Goal: Transaction & Acquisition: Purchase product/service

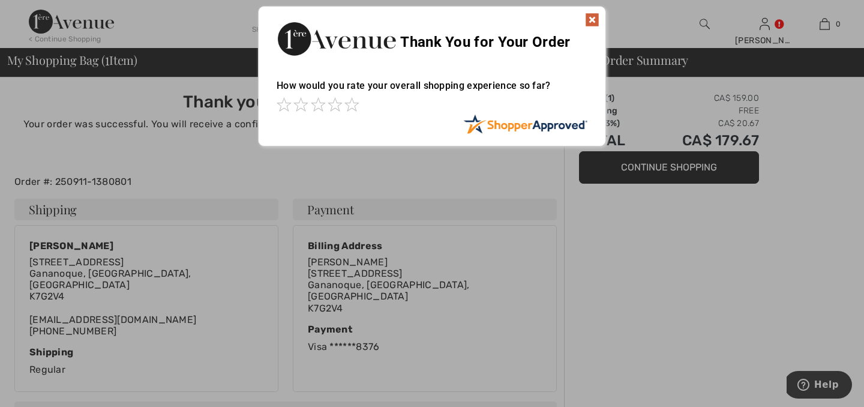
scroll to position [8, 0]
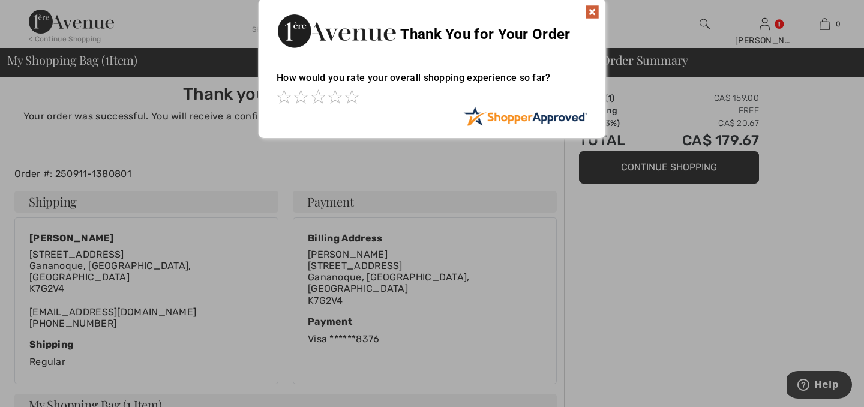
click at [591, 6] on img at bounding box center [592, 12] width 14 height 14
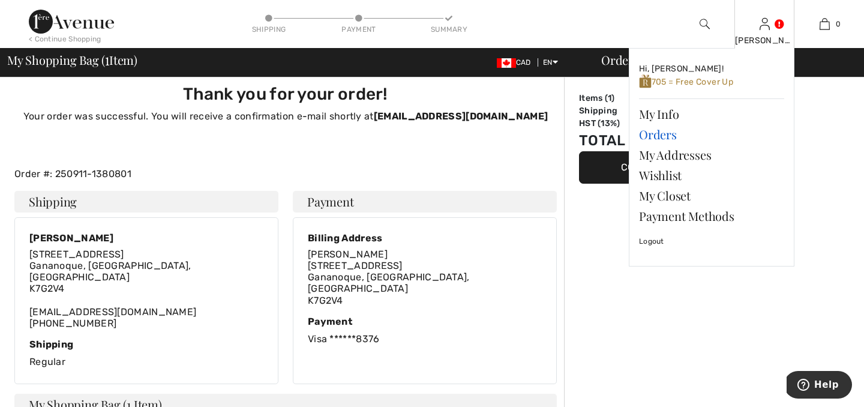
click at [661, 130] on link "Orders" at bounding box center [711, 134] width 145 height 20
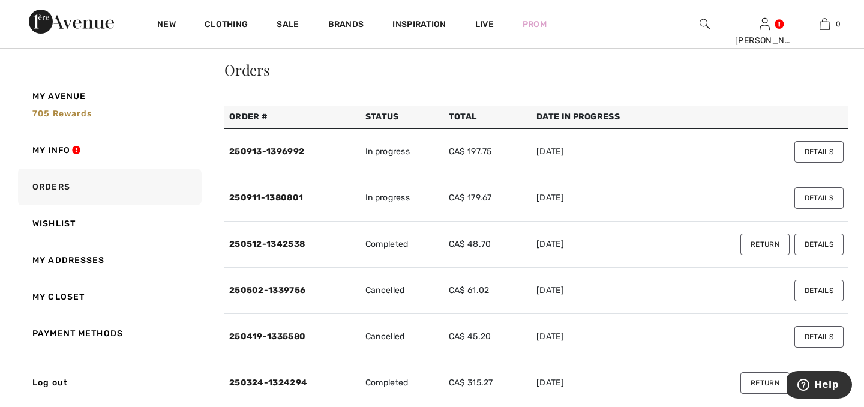
scroll to position [33, 0]
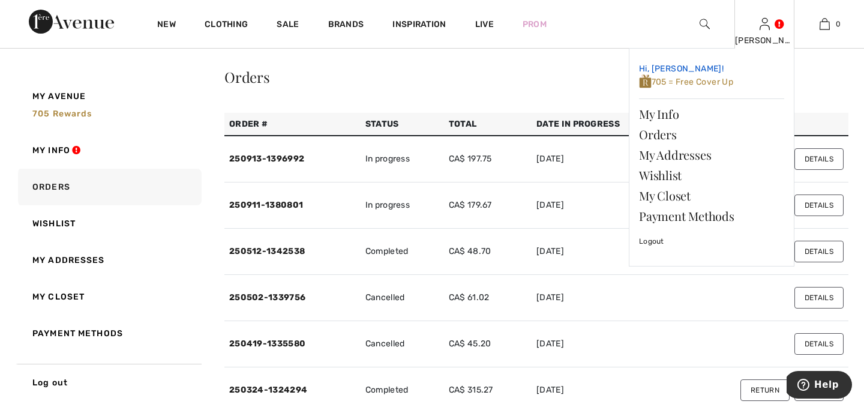
click at [691, 81] on span "705 = Free Cover Up" at bounding box center [686, 82] width 94 height 10
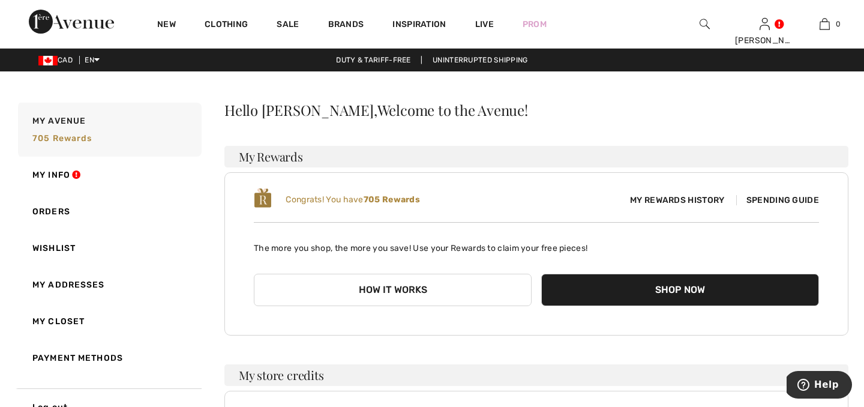
click at [773, 197] on span "Spending Guide" at bounding box center [777, 200] width 83 height 10
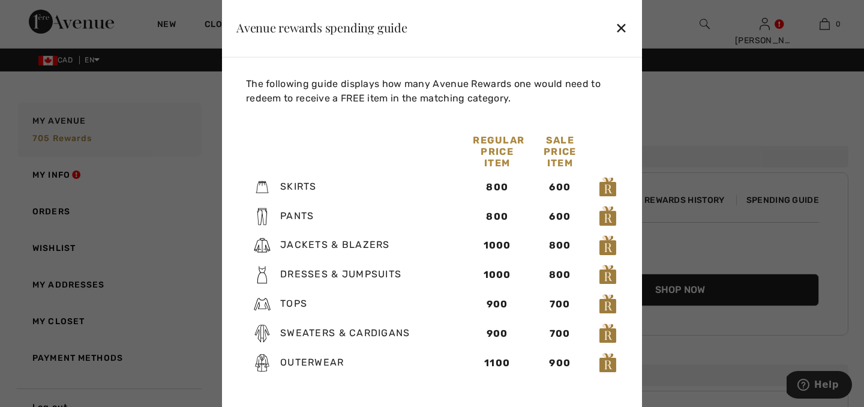
click at [618, 28] on div "✕" at bounding box center [621, 26] width 13 height 25
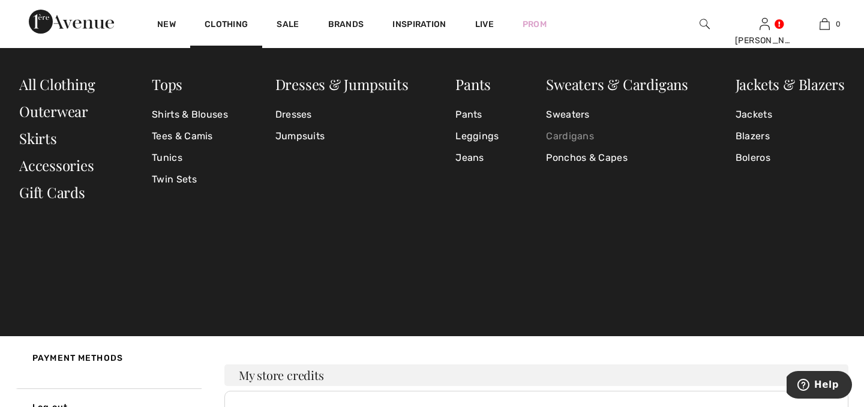
click at [570, 136] on link "Cardigans" at bounding box center [617, 136] width 142 height 22
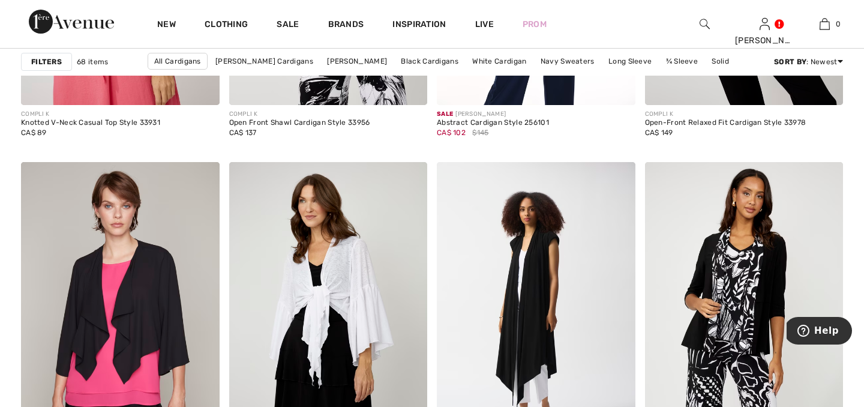
scroll to position [4707, 0]
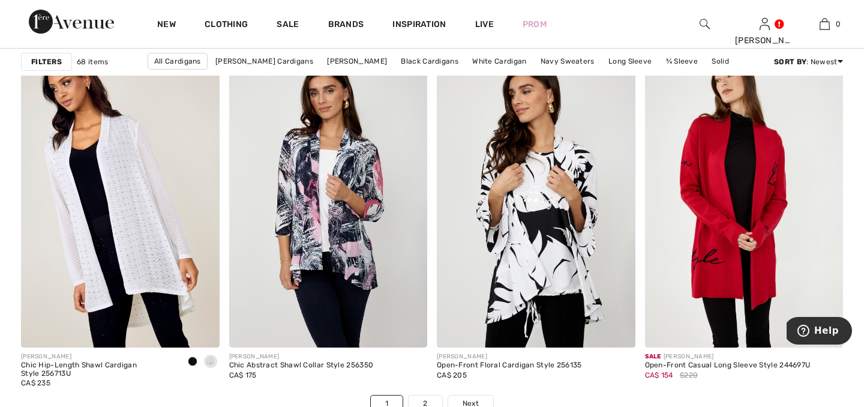
scroll to position [5175, 0]
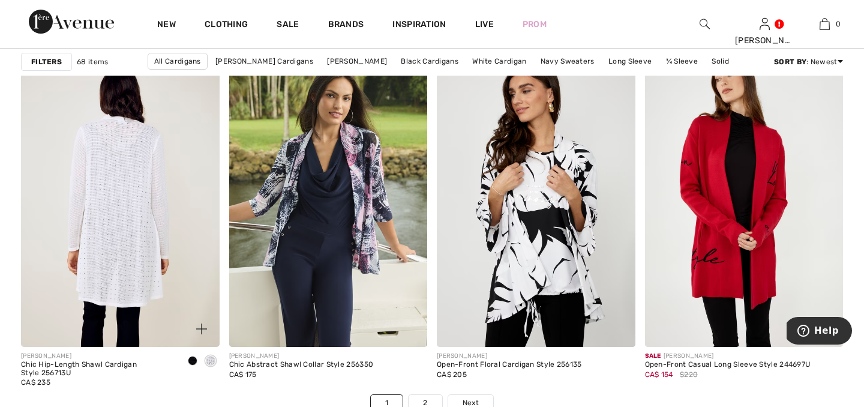
click at [140, 237] on img at bounding box center [120, 197] width 198 height 297
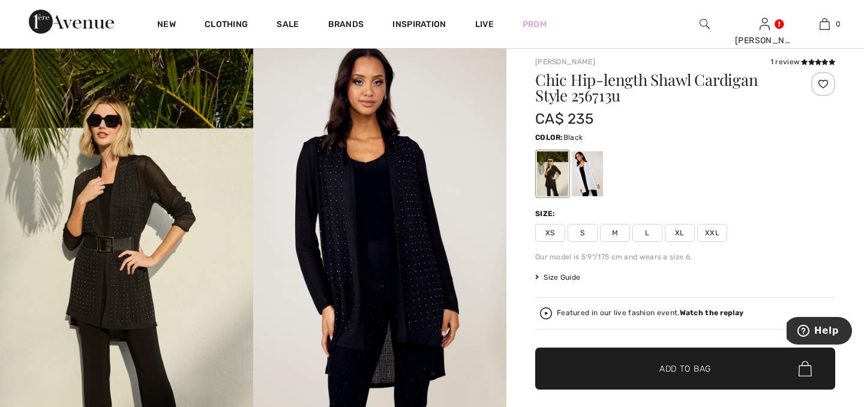
scroll to position [51, 0]
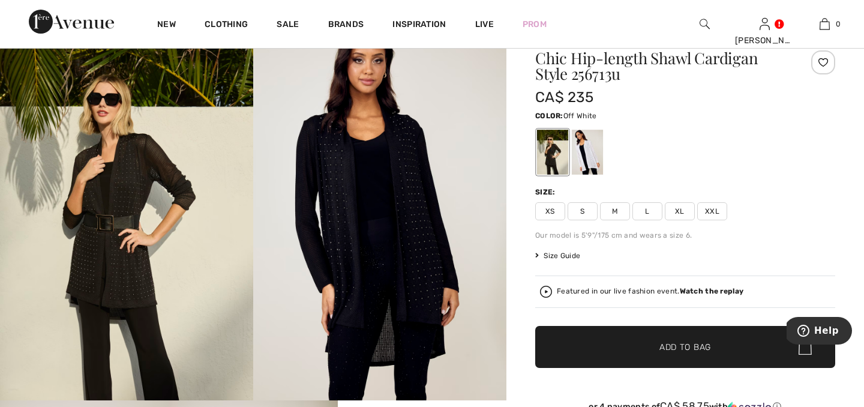
click at [590, 155] on div at bounding box center [587, 152] width 31 height 45
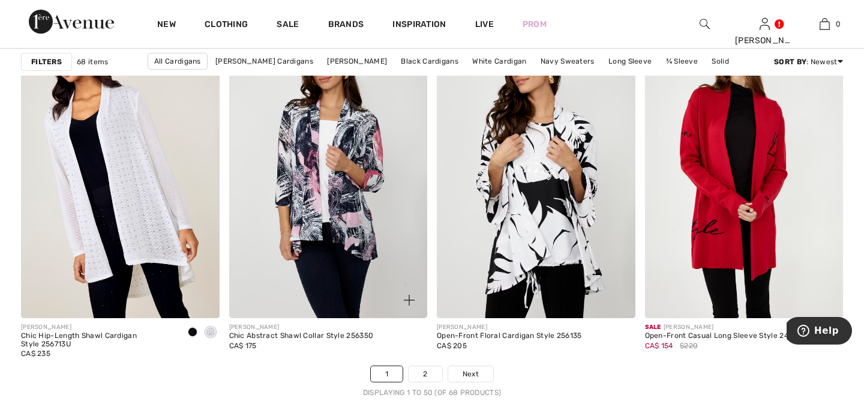
scroll to position [5212, 0]
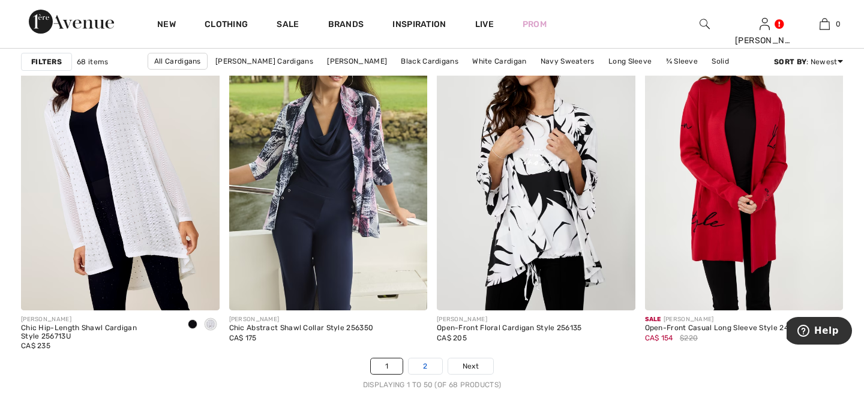
click at [426, 362] on link "2" at bounding box center [424, 366] width 33 height 16
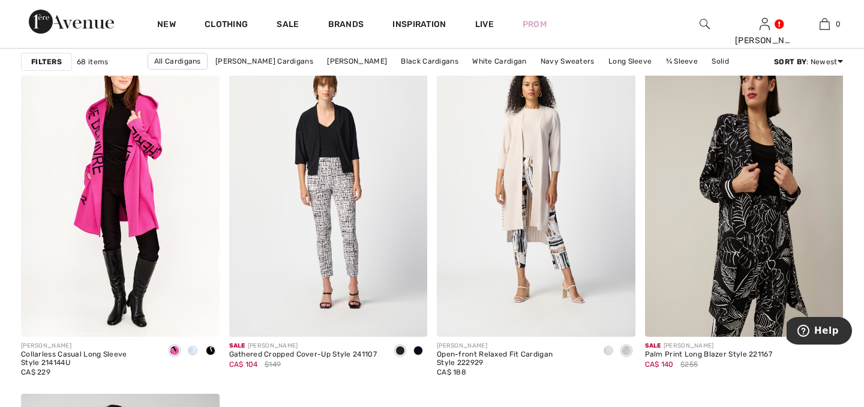
scroll to position [1694, 0]
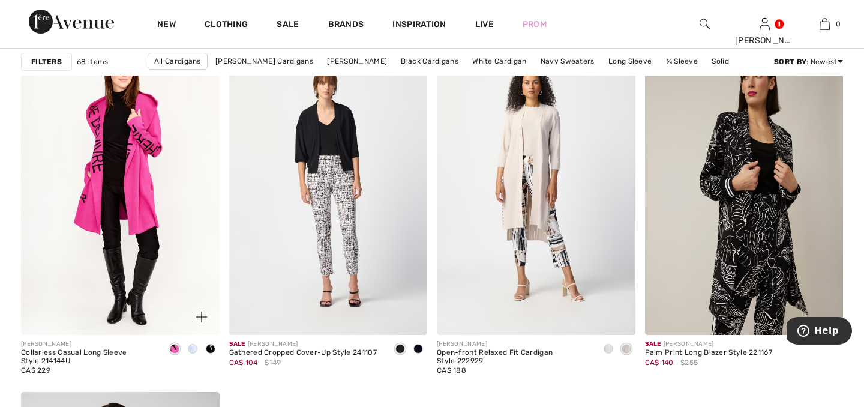
click at [192, 345] on span at bounding box center [193, 349] width 10 height 10
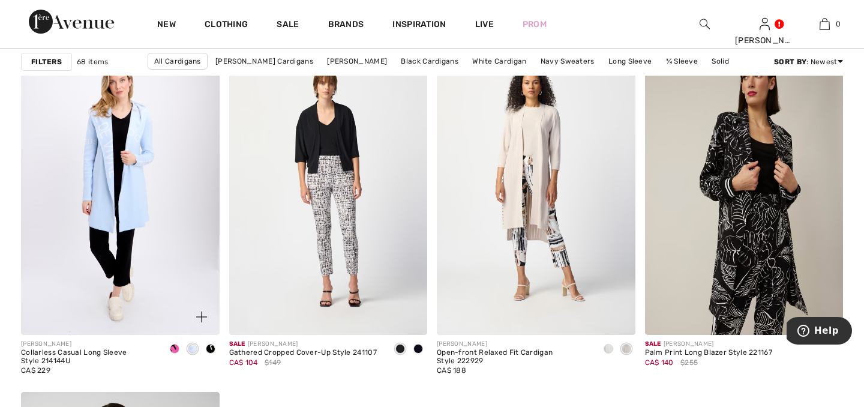
click at [212, 348] on span at bounding box center [211, 349] width 10 height 10
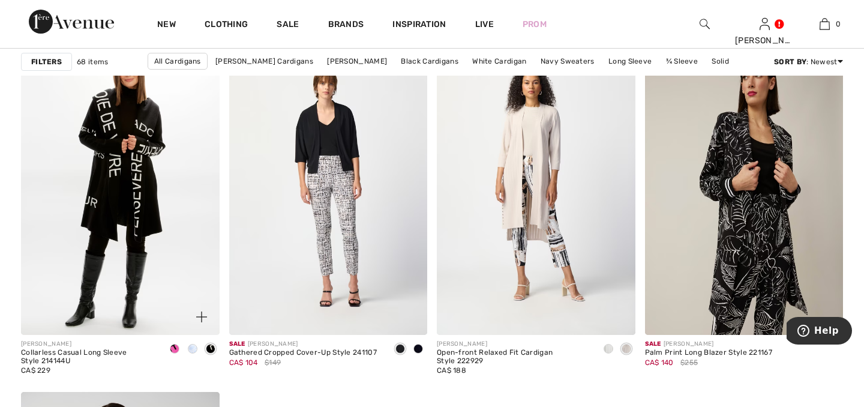
click at [174, 345] on span at bounding box center [175, 349] width 10 height 10
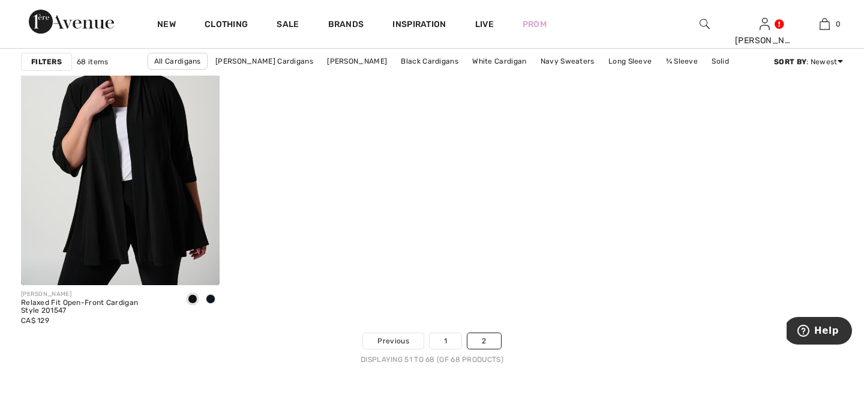
scroll to position [2106, 0]
